Goal: Information Seeking & Learning: Learn about a topic

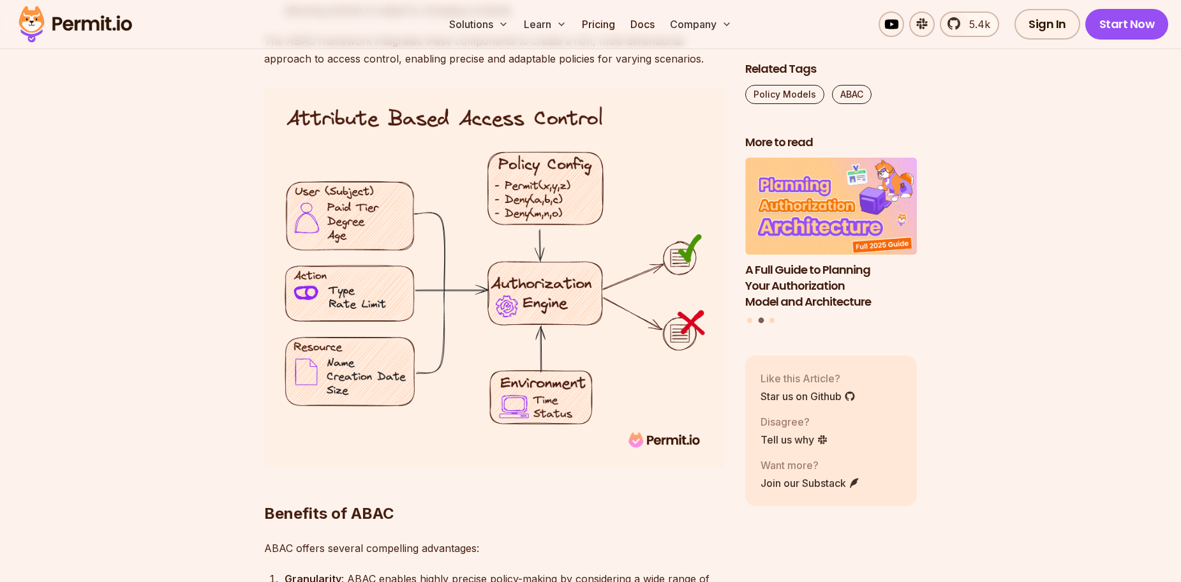
scroll to position [2041, 0]
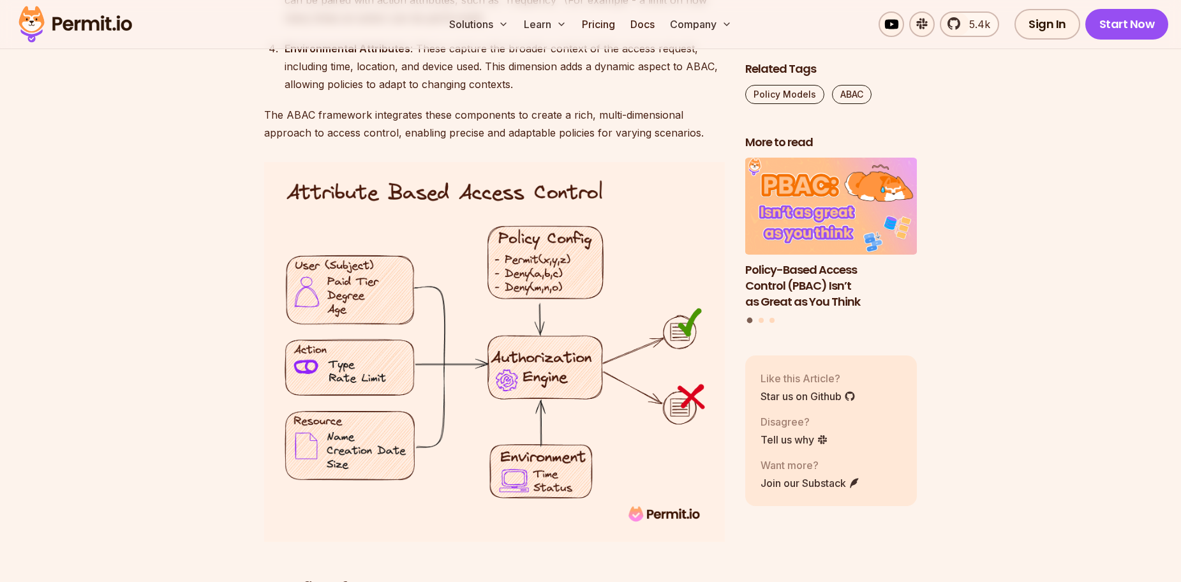
drag, startPoint x: 387, startPoint y: 340, endPoint x: 347, endPoint y: 331, distance: 40.5
click at [347, 331] on img at bounding box center [494, 352] width 461 height 380
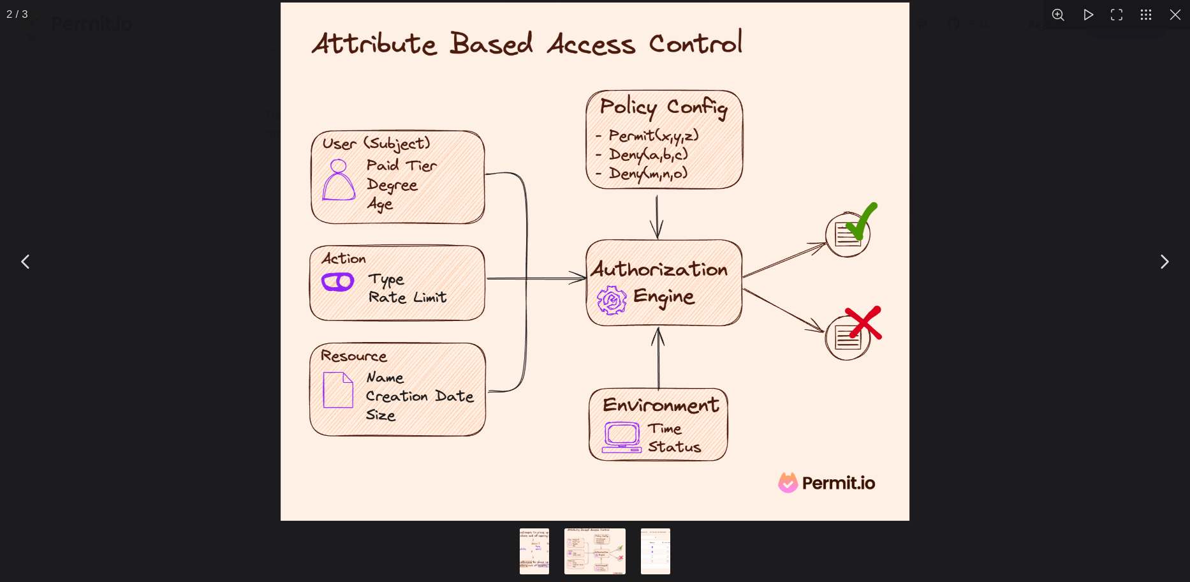
click at [538, 255] on img "You can close this modal content with the ESC key" at bounding box center [595, 262] width 629 height 518
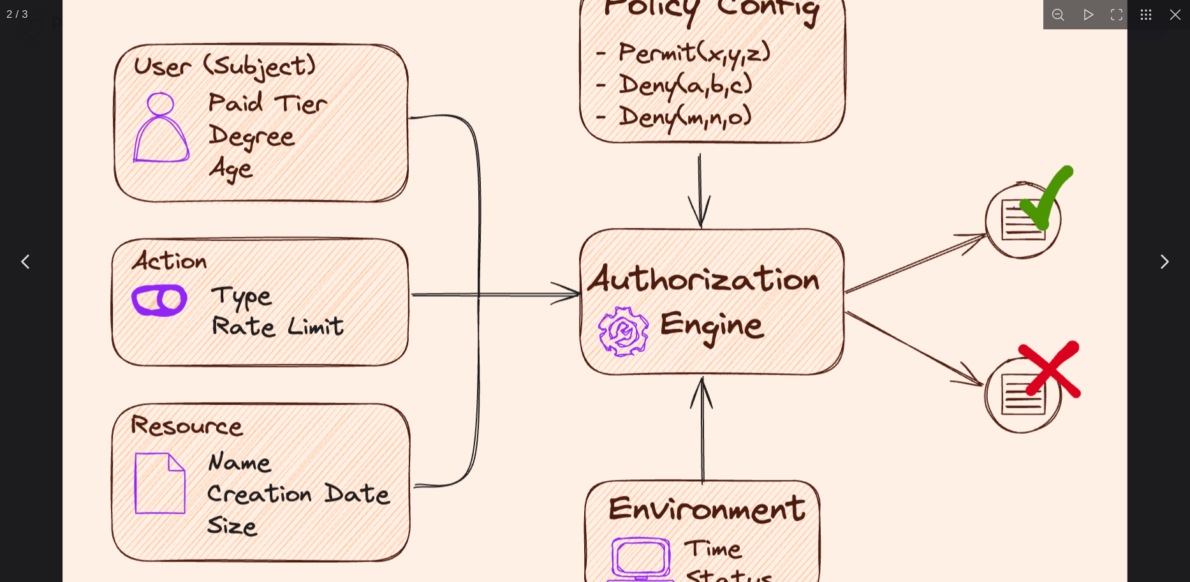
click at [346, 259] on img "You can close this modal content with the ESC key" at bounding box center [595, 265] width 1065 height 877
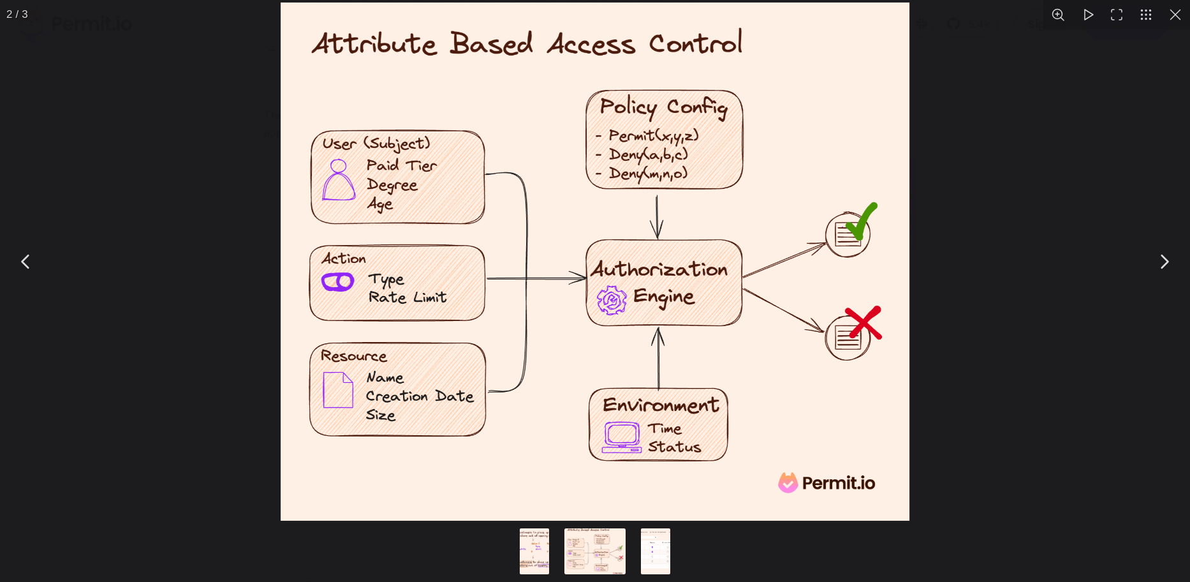
click at [232, 213] on div "You can close this modal content with the ESC key" at bounding box center [595, 261] width 1190 height 523
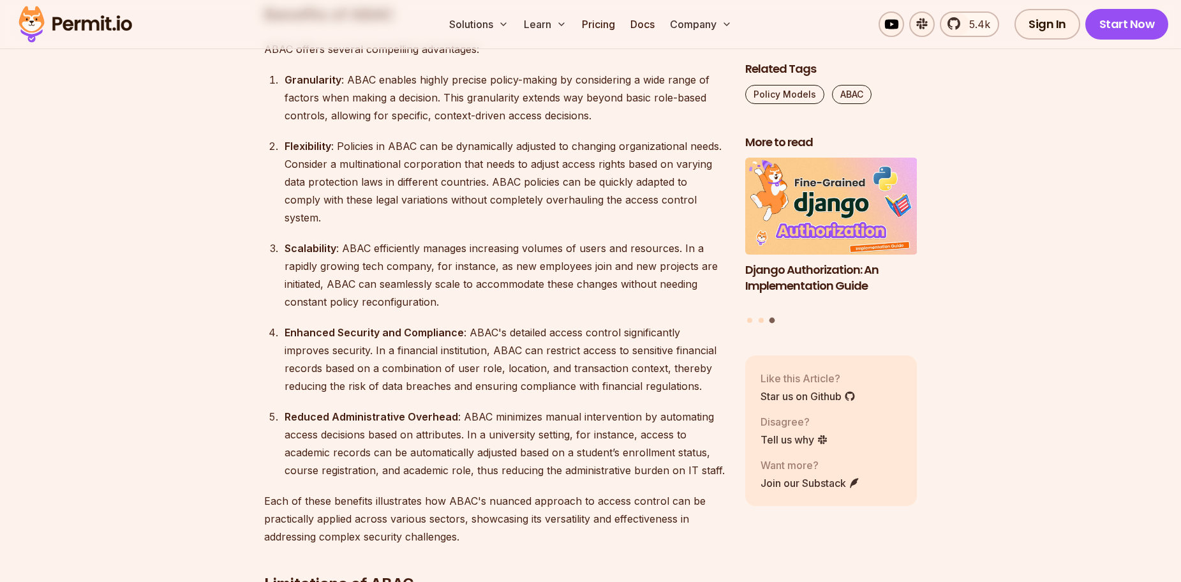
scroll to position [2610, 0]
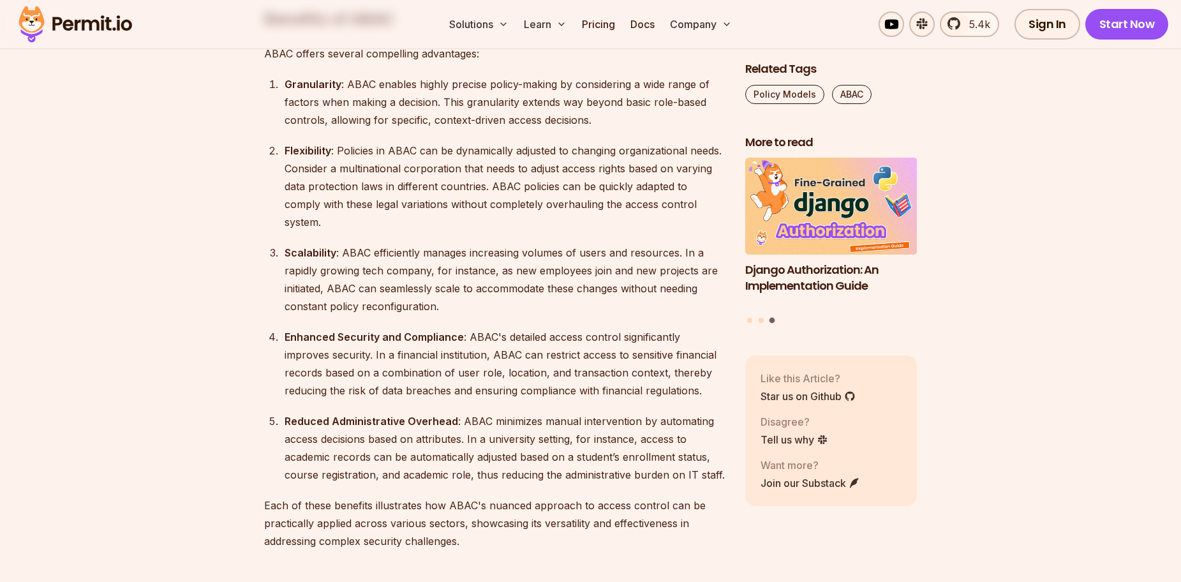
click at [309, 82] on strong "Granularity" at bounding box center [313, 84] width 57 height 13
copy strong "Granularity"
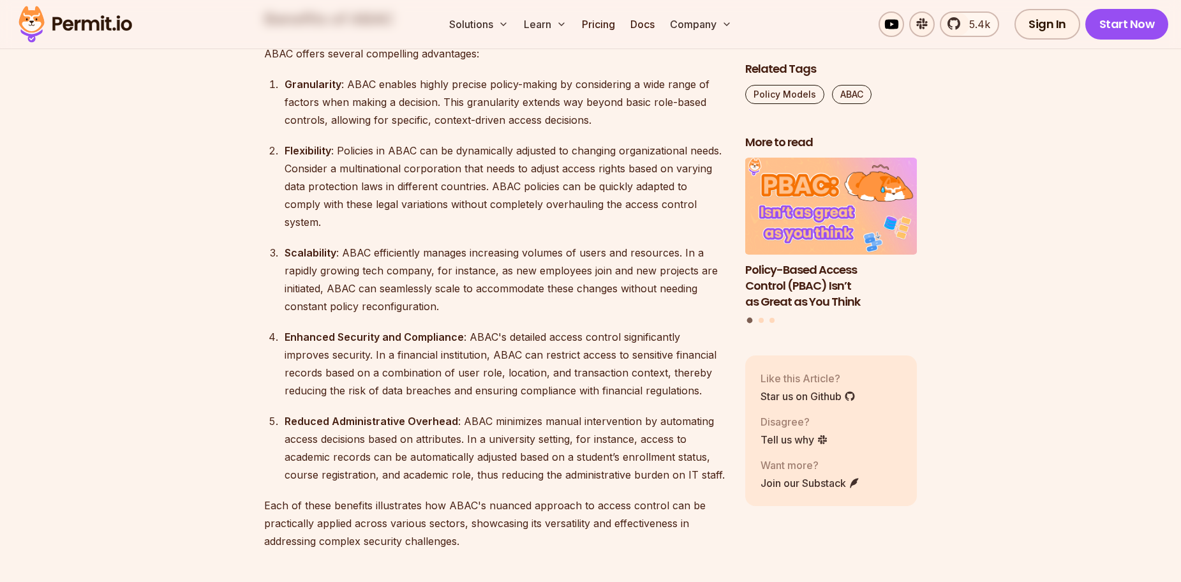
click at [325, 108] on div "Granularity : ABAC enables highly precise policy-making by considering a wide r…" at bounding box center [505, 102] width 440 height 54
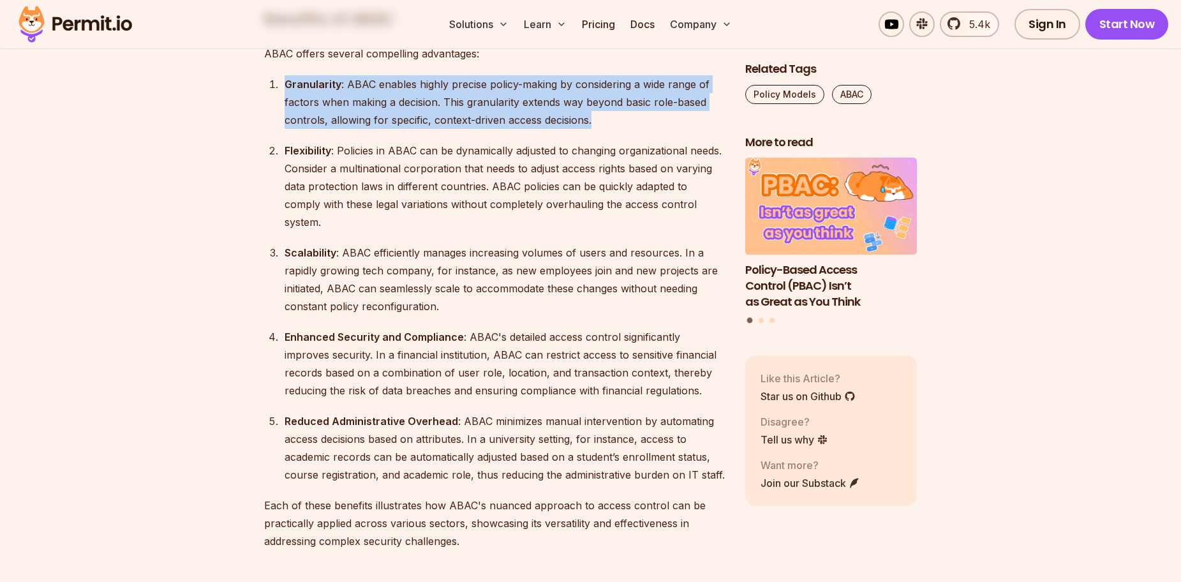
drag, startPoint x: 286, startPoint y: 85, endPoint x: 600, endPoint y: 115, distance: 315.4
click at [600, 115] on div "Granularity : ABAC enables highly precise policy-making by considering a wide r…" at bounding box center [505, 102] width 440 height 54
copy div "Granularity : ABAC enables highly precise policy-making by considering a wide r…"
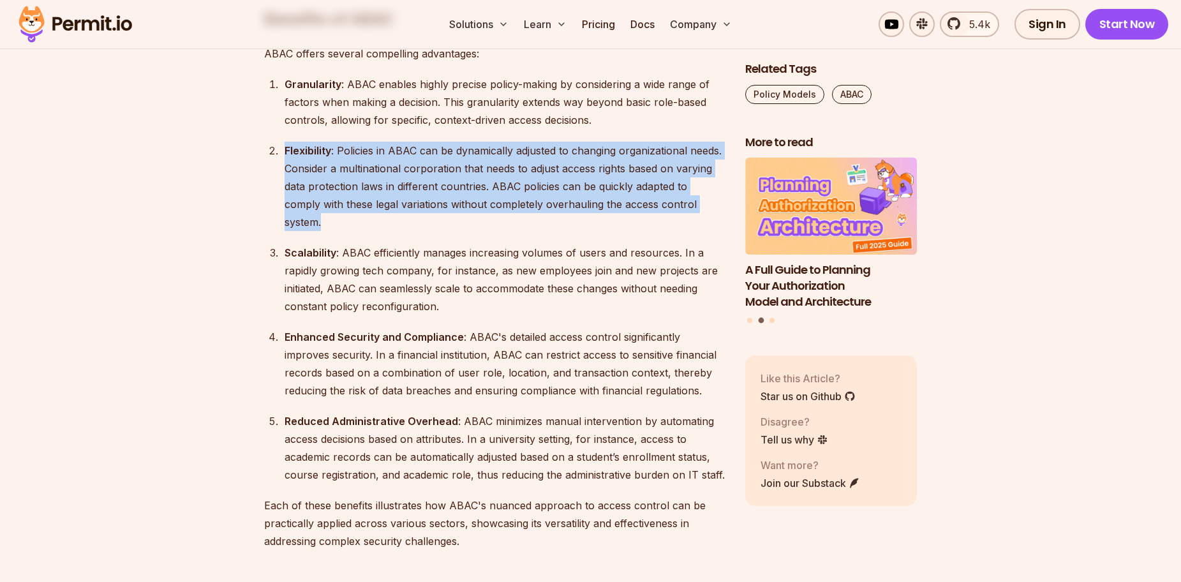
drag, startPoint x: 285, startPoint y: 149, endPoint x: 698, endPoint y: 199, distance: 416.5
click at [698, 199] on div "Flexibility : Policies in ABAC can be dynamically adjusted to changing organiza…" at bounding box center [505, 186] width 440 height 89
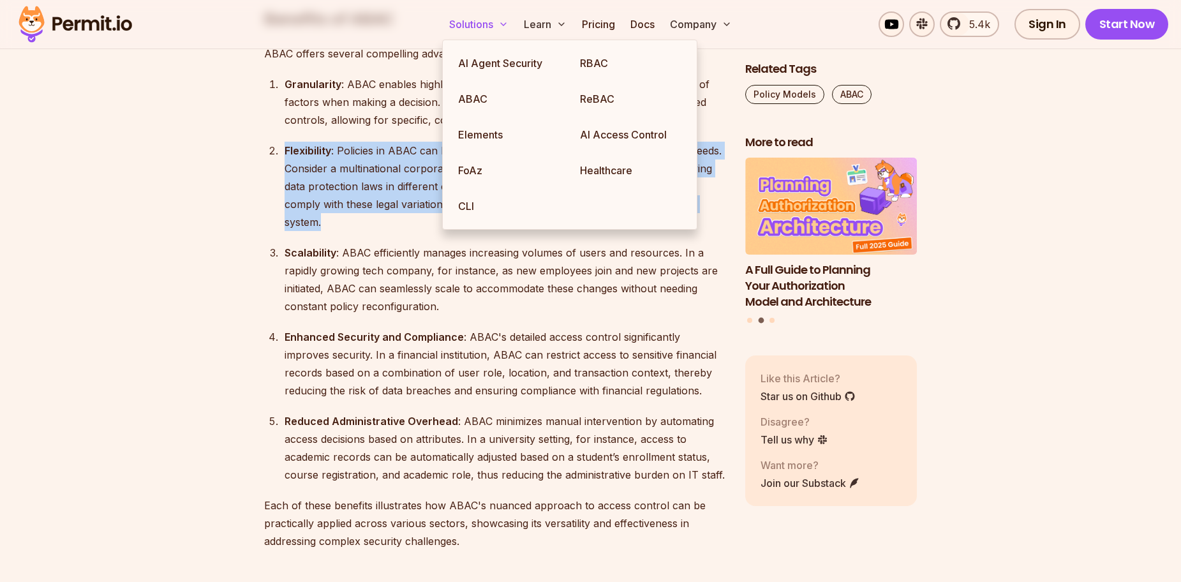
copy div "Flexibility : Policies in ABAC can be dynamically adjusted to changing organiza…"
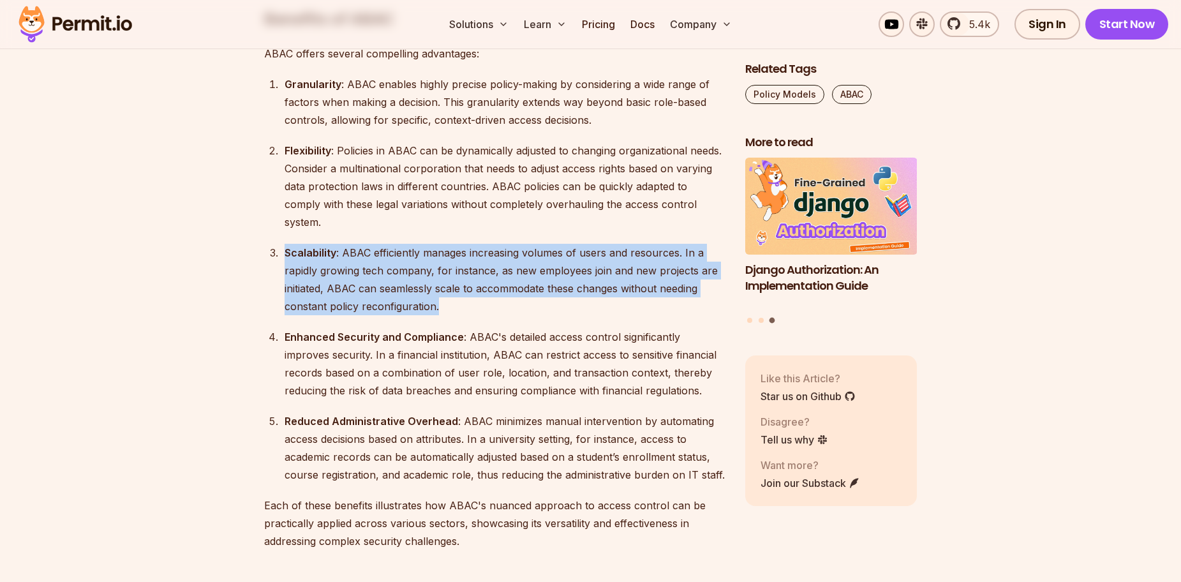
drag, startPoint x: 284, startPoint y: 235, endPoint x: 463, endPoint y: 285, distance: 185.4
click at [463, 285] on div "Scalability : ABAC efficiently manages increasing volumes of users and resource…" at bounding box center [505, 279] width 440 height 71
copy div "Scalability : ABAC efficiently manages increasing volumes of users and resource…"
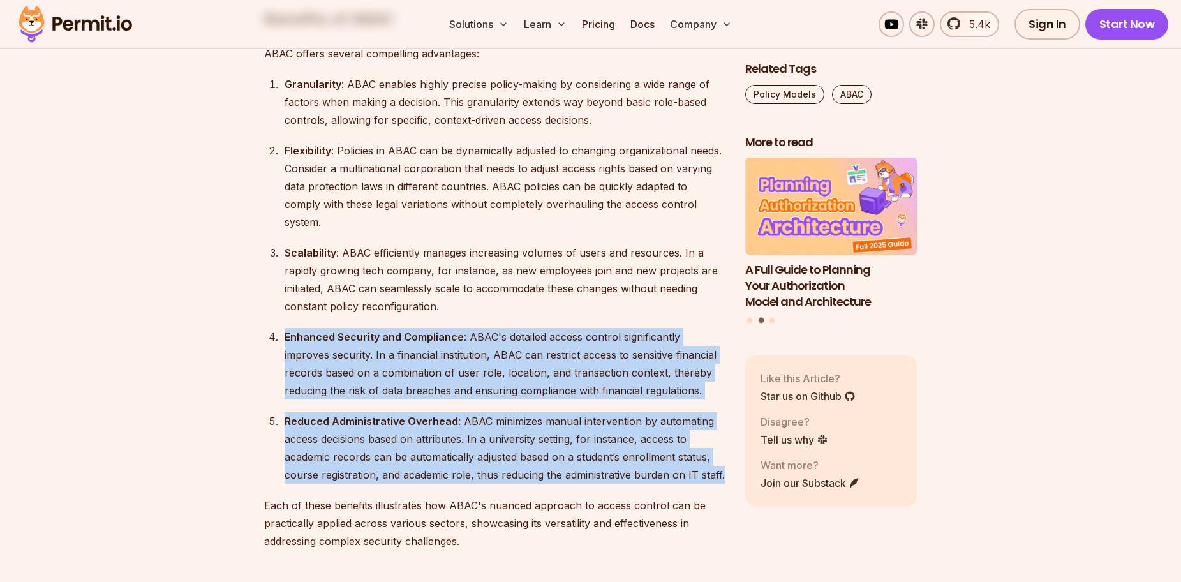
drag, startPoint x: 285, startPoint y: 318, endPoint x: 733, endPoint y: 450, distance: 467.7
copy ol "Enhanced Security and Compliance : ABAC's detailed access control significantly…"
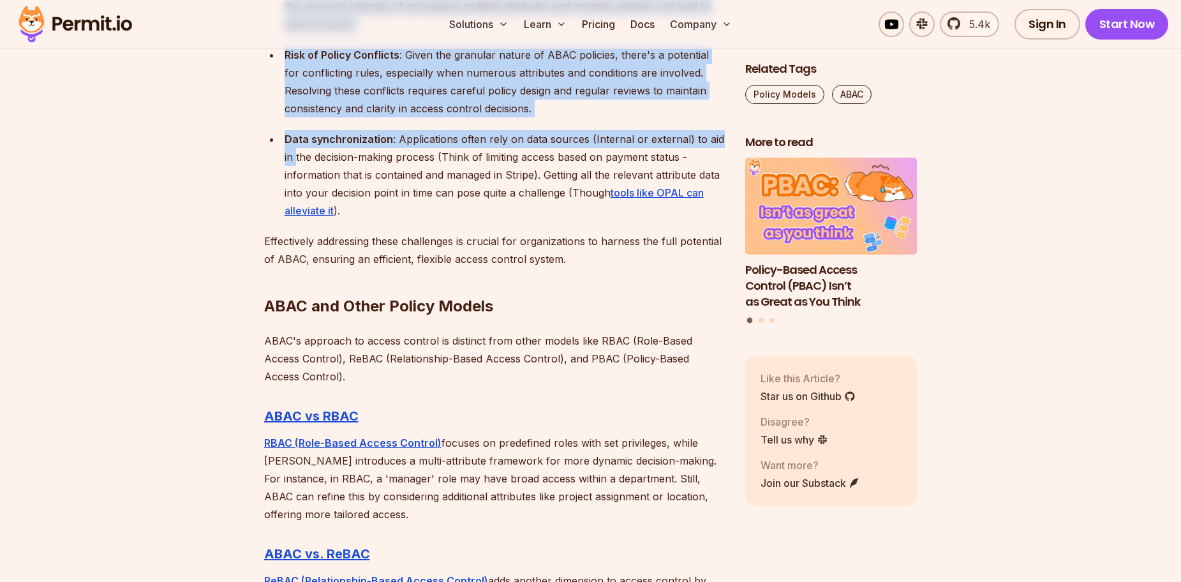
scroll to position [3503, 0]
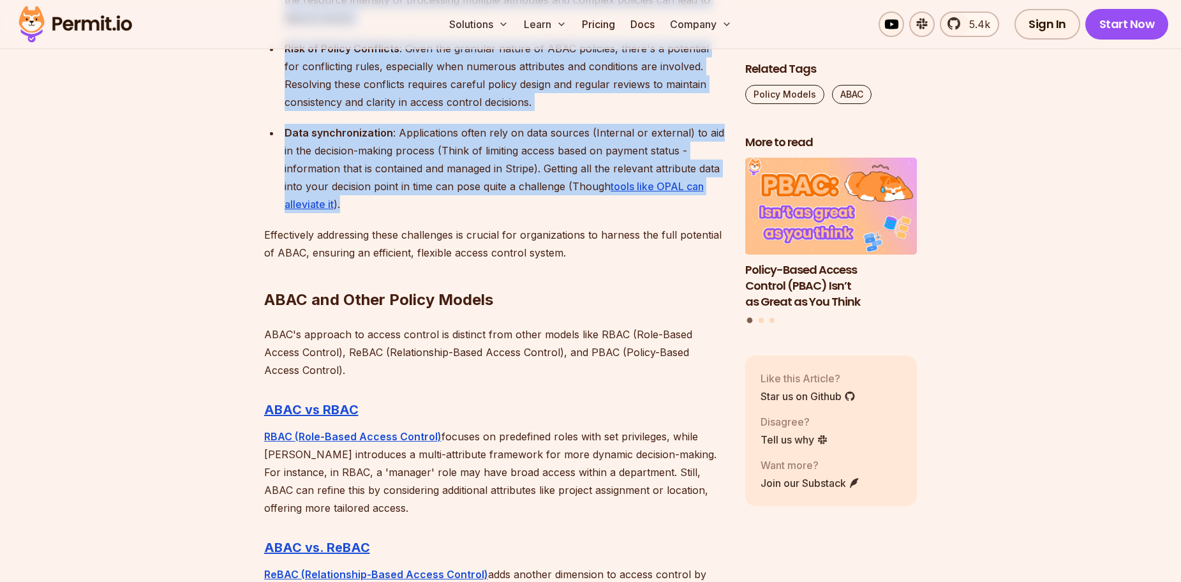
drag, startPoint x: 281, startPoint y: 124, endPoint x: 392, endPoint y: 179, distance: 123.5
copy ul "Complex Implementation : Establishing ABAC requires defining a broad set of att…"
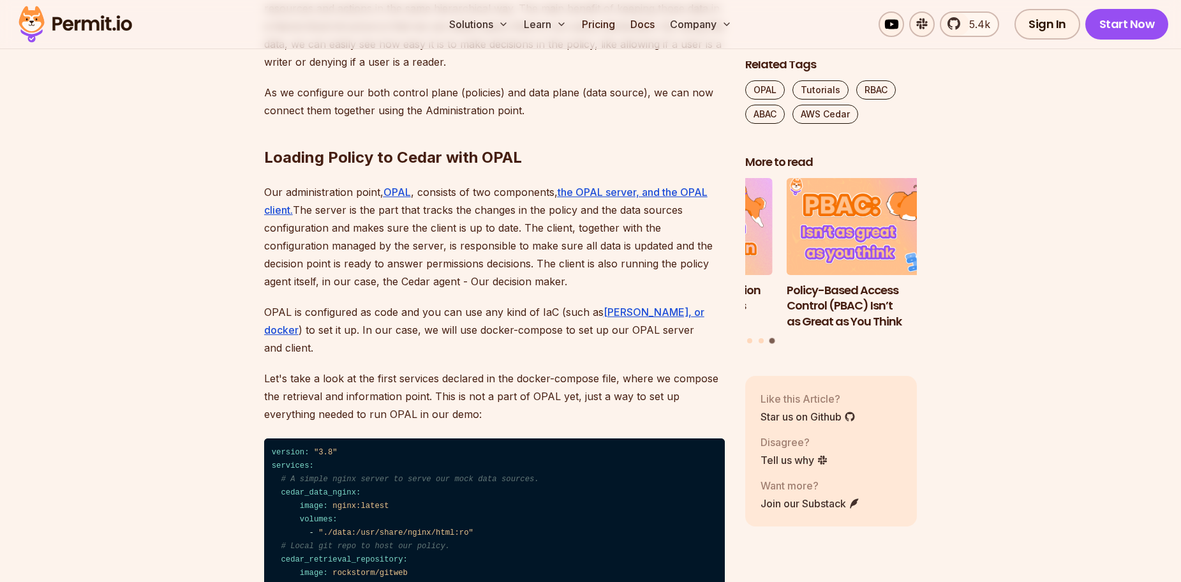
scroll to position [3062, 0]
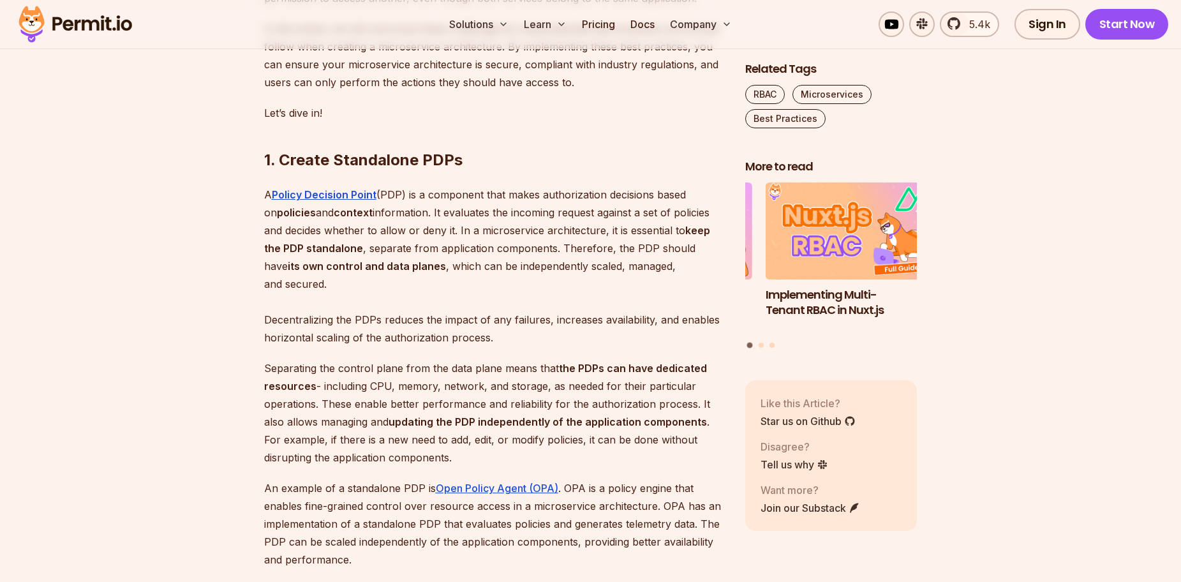
scroll to position [1021, 0]
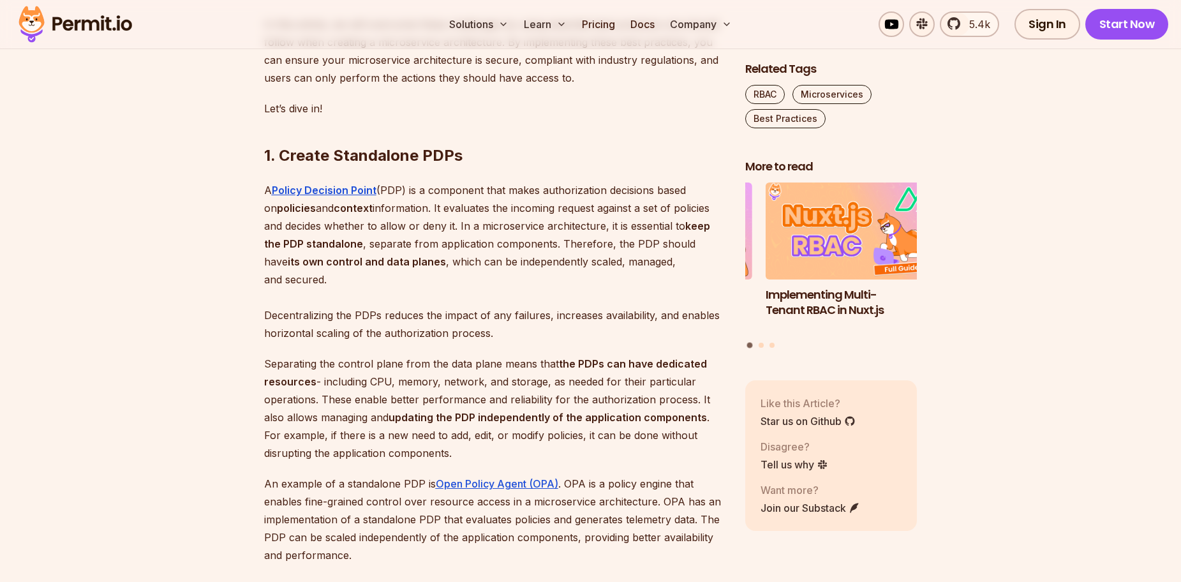
click at [433, 166] on h2 "1. Create Standalone PDPs" at bounding box center [494, 129] width 461 height 71
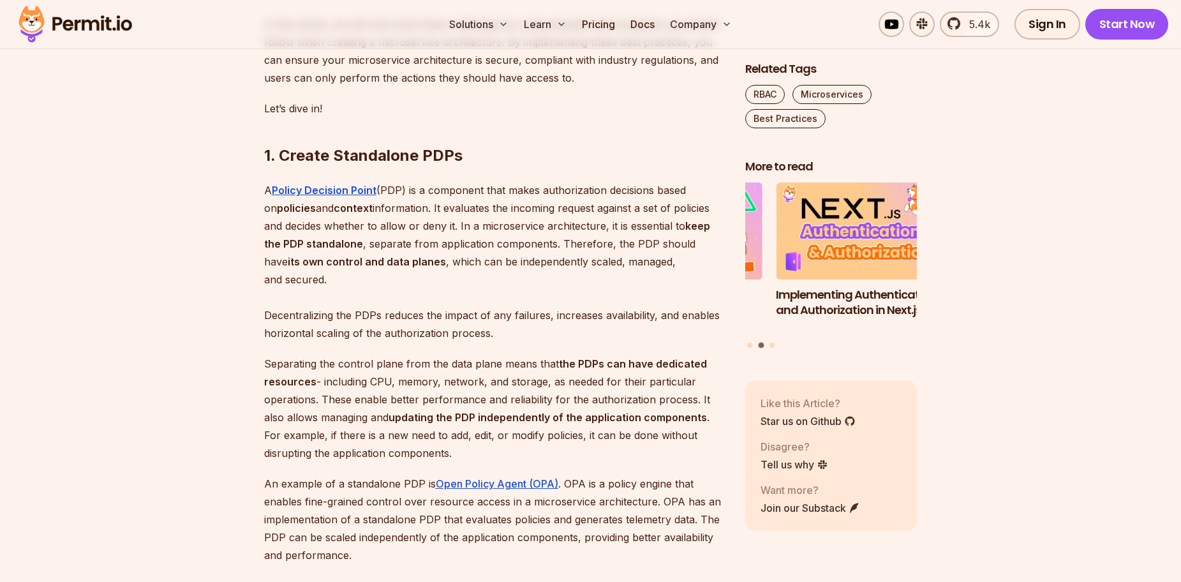
click at [507, 263] on p "A Policy Decision Point (PDP) is a component that makes authorization decisions…" at bounding box center [494, 261] width 461 height 161
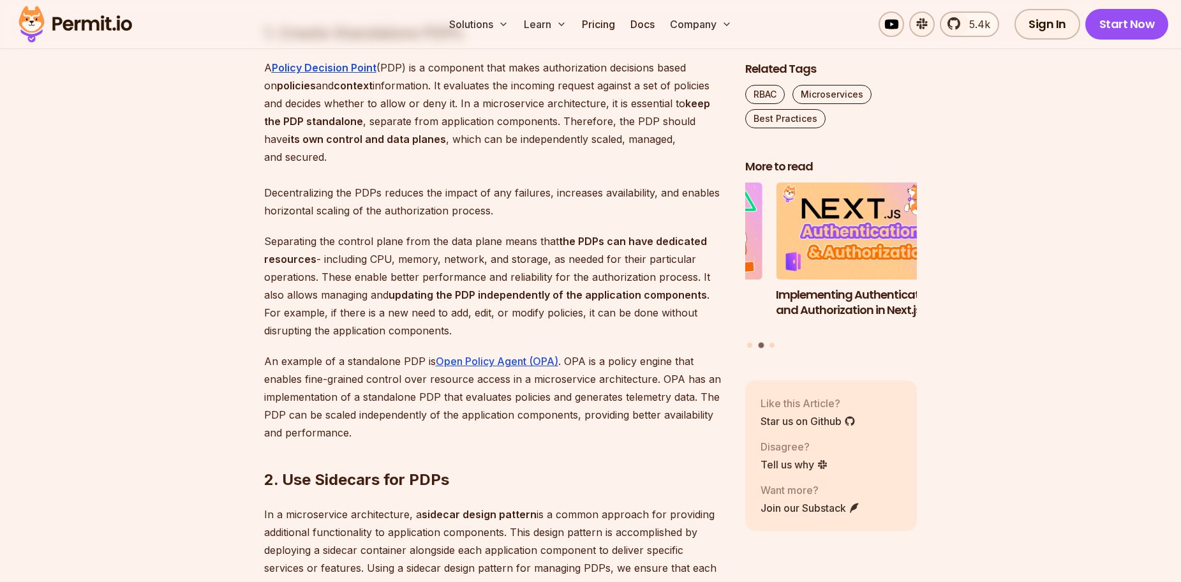
scroll to position [1148, 0]
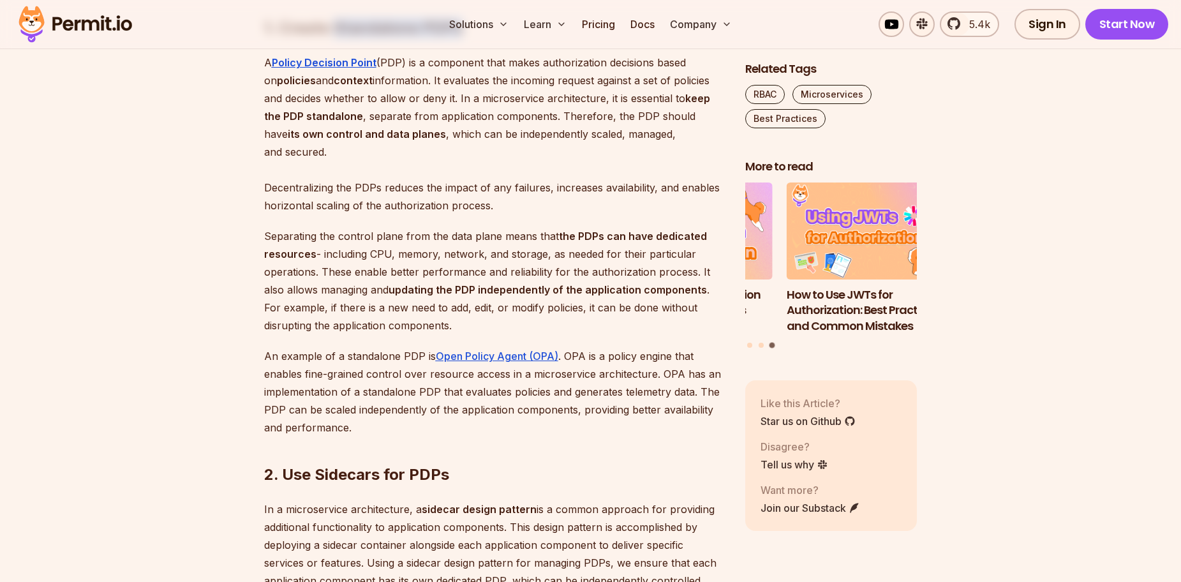
drag, startPoint x: 334, startPoint y: 59, endPoint x: 459, endPoint y: 61, distance: 124.4
click at [459, 38] on h2 "1. Create Standalone PDPs" at bounding box center [494, 2] width 461 height 71
copy h2 "Standalone PDPs"
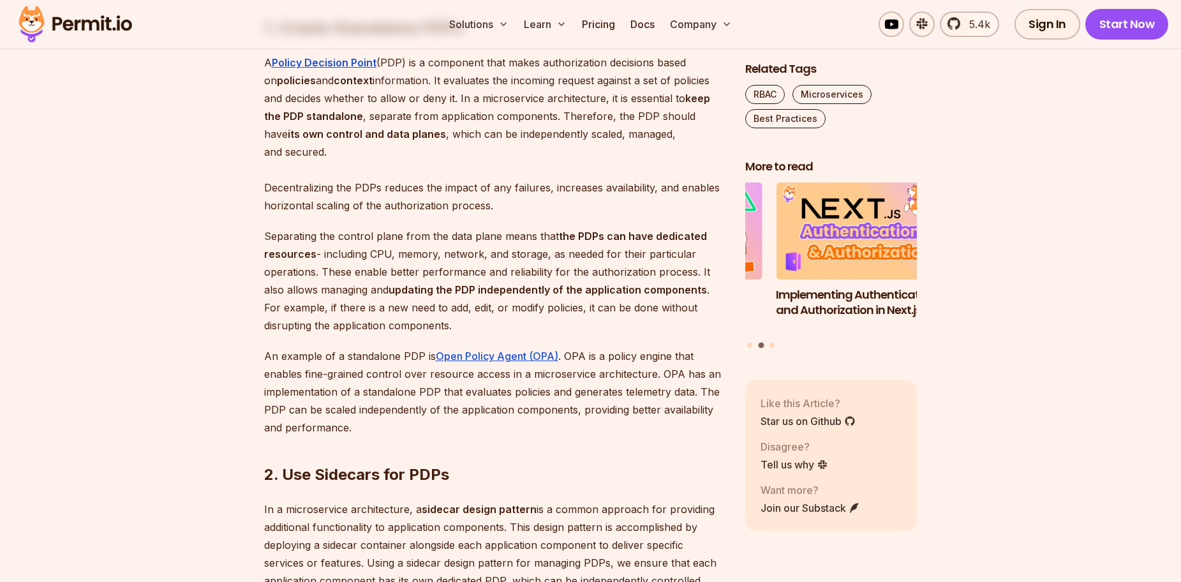
click at [494, 214] on p "A Policy Decision Point (PDP) is a component that makes authorization decisions…" at bounding box center [494, 134] width 461 height 161
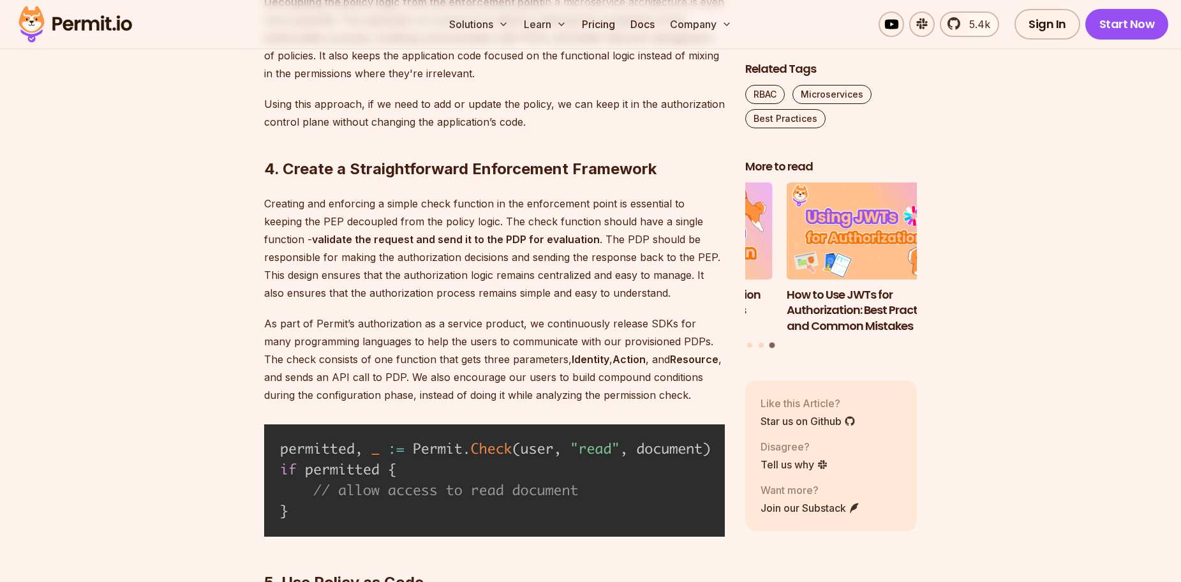
scroll to position [2679, 0]
